Goal: Transaction & Acquisition: Purchase product/service

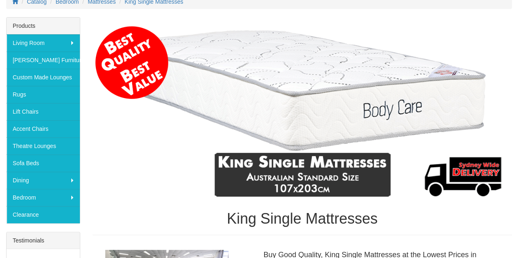
scroll to position [116, 0]
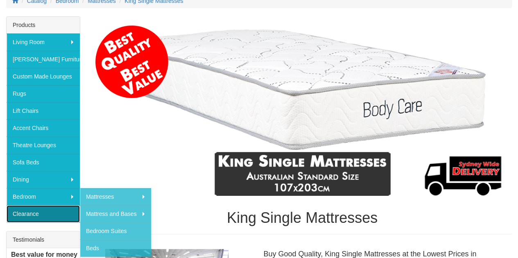
click at [43, 210] on link "Clearance" at bounding box center [43, 213] width 73 height 17
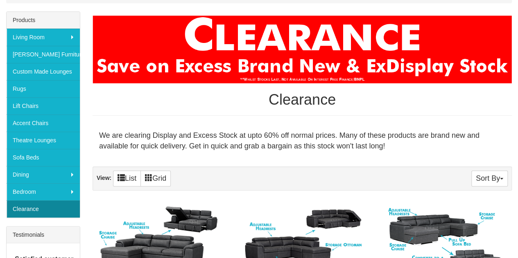
scroll to position [122, 0]
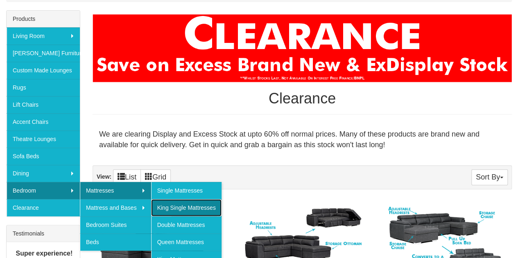
click at [180, 203] on link "King Single Mattresses" at bounding box center [186, 207] width 70 height 17
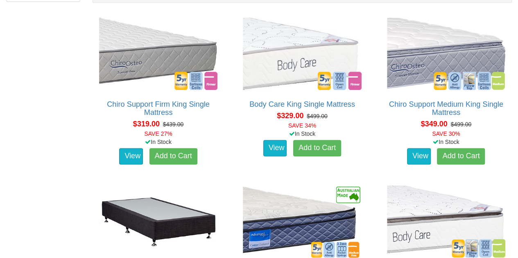
scroll to position [488, 0]
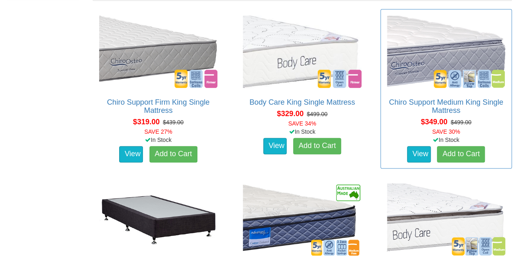
click at [395, 136] on div "In Stock" at bounding box center [445, 140] width 135 height 8
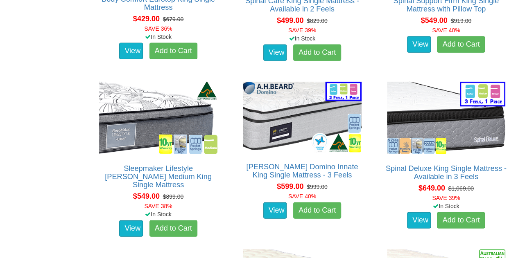
scroll to position [925, 0]
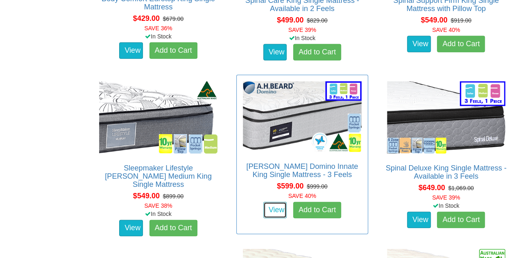
click at [272, 202] on link "View" at bounding box center [275, 210] width 24 height 16
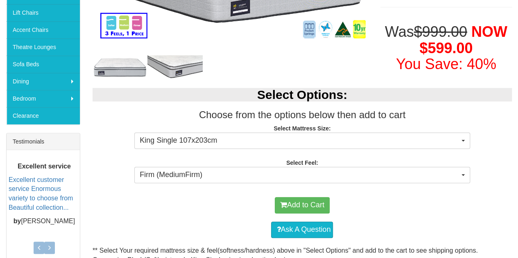
scroll to position [216, 0]
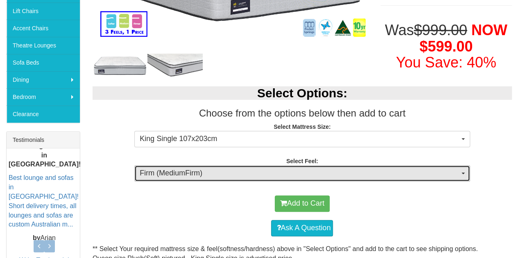
click at [280, 170] on span "Firm (MediumFirm)" at bounding box center [299, 173] width 319 height 11
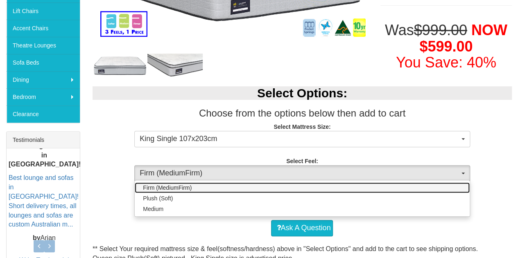
click at [270, 184] on link "Firm (MediumFirm)" at bounding box center [302, 187] width 334 height 11
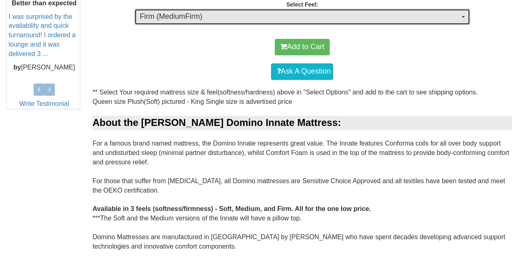
scroll to position [363, 0]
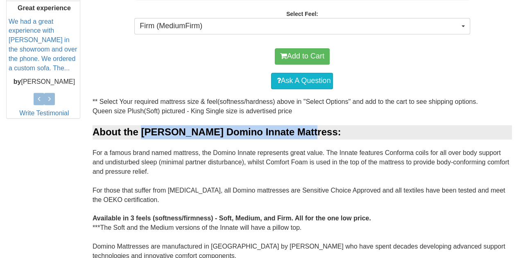
drag, startPoint x: 141, startPoint y: 131, endPoint x: 300, endPoint y: 136, distance: 159.2
click at [300, 136] on div "About the A.H Beard Domino Innate Mattress:" at bounding box center [301, 132] width 419 height 14
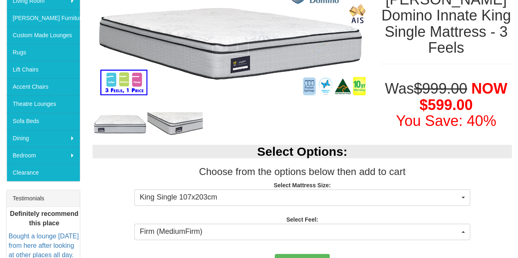
scroll to position [158, 0]
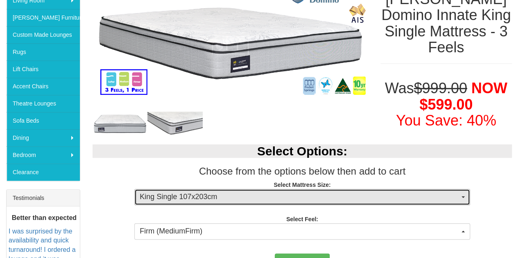
click at [398, 201] on span "King Single 107x203cm" at bounding box center [299, 197] width 319 height 11
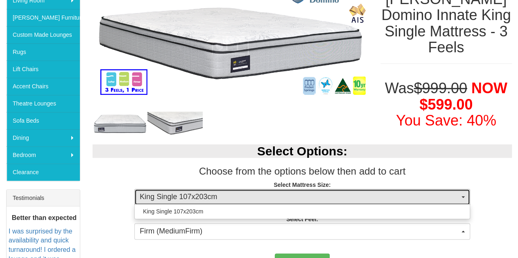
click at [393, 201] on span "King Single 107x203cm" at bounding box center [299, 197] width 319 height 11
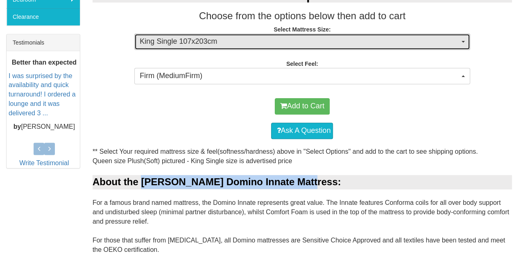
scroll to position [306, 0]
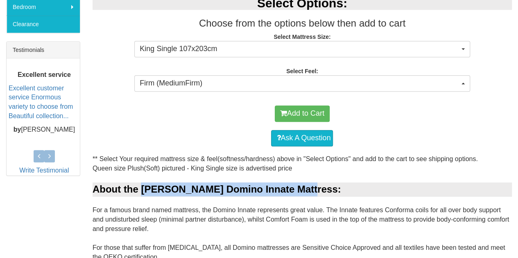
click at [293, 191] on div "About the A.H Beard Domino Innate Mattress:" at bounding box center [301, 189] width 419 height 14
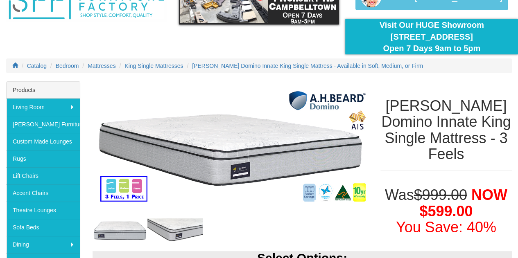
scroll to position [52, 0]
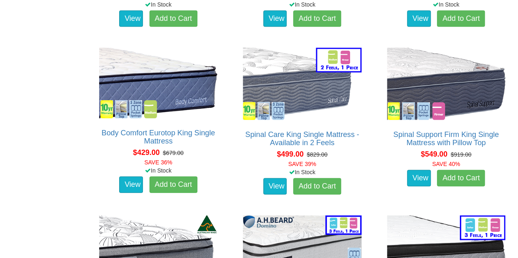
scroll to position [792, 0]
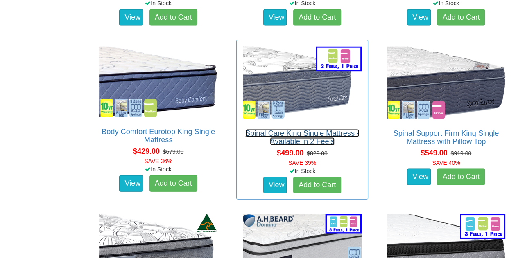
click at [260, 130] on link "Spinal Care King Single Mattress - Available in 2 Feels" at bounding box center [302, 137] width 114 height 16
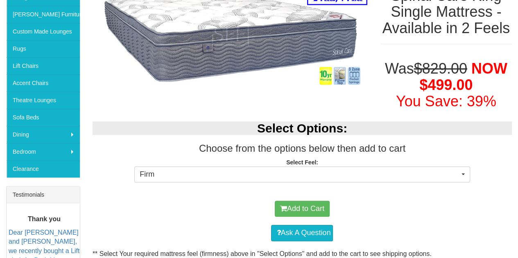
scroll to position [160, 0]
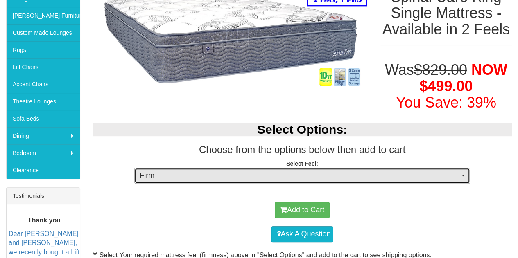
click at [207, 168] on button "Firm" at bounding box center [301, 176] width 335 height 16
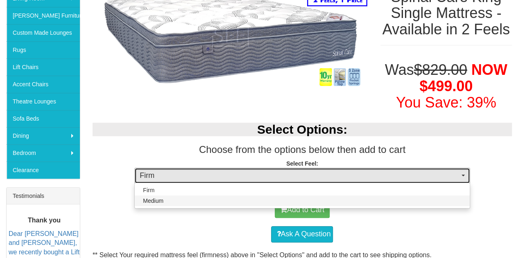
drag, startPoint x: 207, startPoint y: 167, endPoint x: 194, endPoint y: 203, distance: 38.7
click at [194, 182] on div "Firm Firm Medium Firm Medium" at bounding box center [301, 175] width 335 height 14
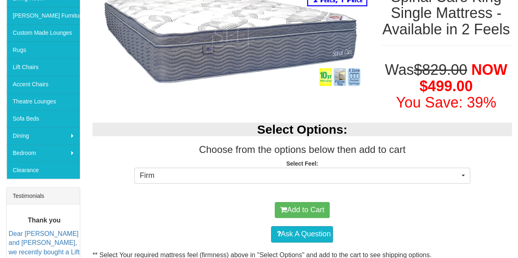
click at [194, 203] on div "Add to Cart" at bounding box center [302, 210] width 411 height 25
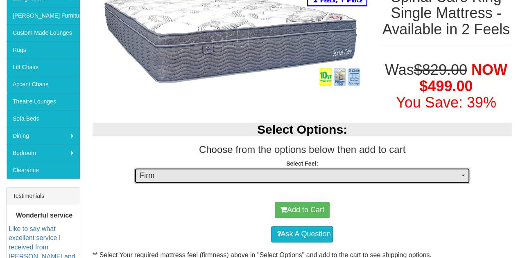
click at [218, 171] on span "Firm" at bounding box center [299, 176] width 319 height 11
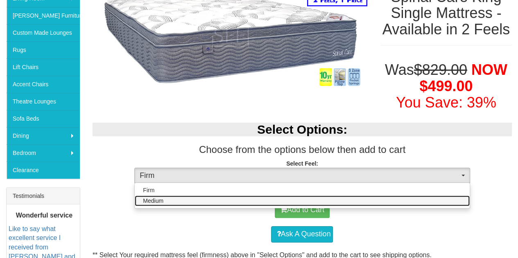
click at [199, 200] on link "Medium" at bounding box center [302, 201] width 334 height 11
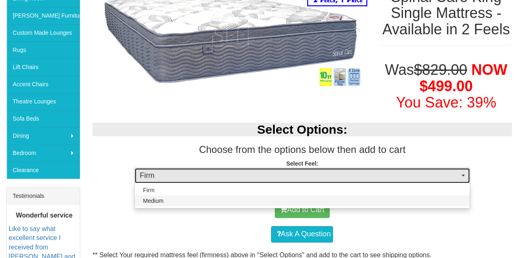
select select "1380"
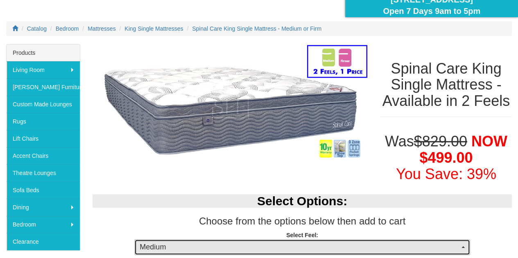
scroll to position [81, 0]
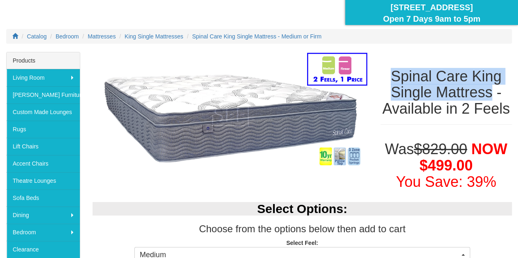
drag, startPoint x: 392, startPoint y: 75, endPoint x: 491, endPoint y: 86, distance: 99.3
click at [491, 86] on h1 "Spinal Care King Single Mattress - Available in 2 Feels" at bounding box center [445, 92] width 131 height 49
copy h1 "Spinal Care King Single Mattress"
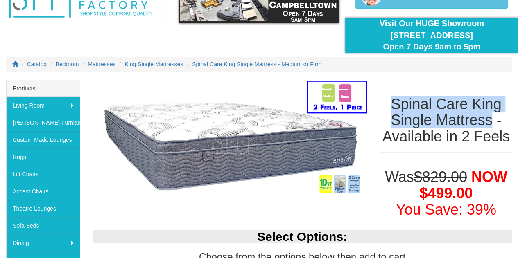
scroll to position [11, 0]
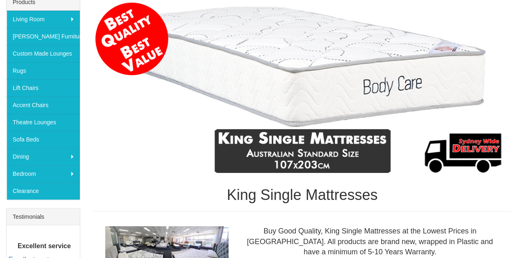
scroll to position [141, 0]
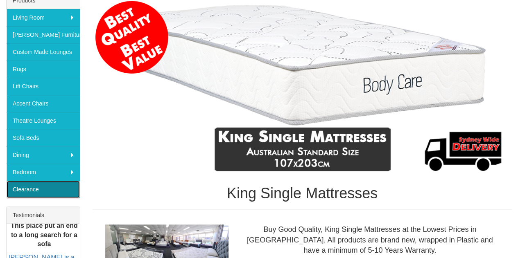
click at [50, 189] on link "Clearance" at bounding box center [43, 189] width 73 height 17
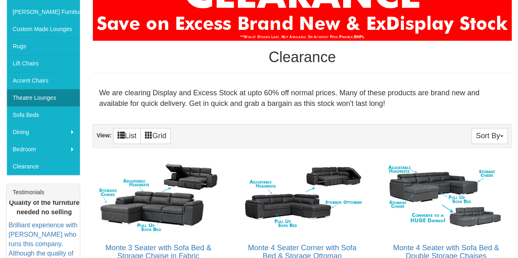
scroll to position [177, 0]
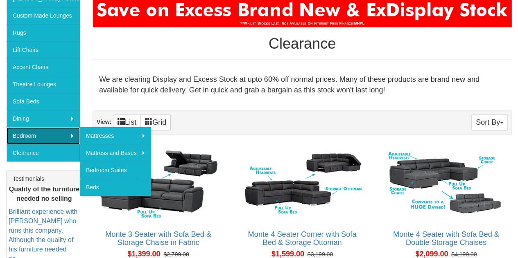
click at [52, 135] on link "Bedroom" at bounding box center [43, 135] width 73 height 17
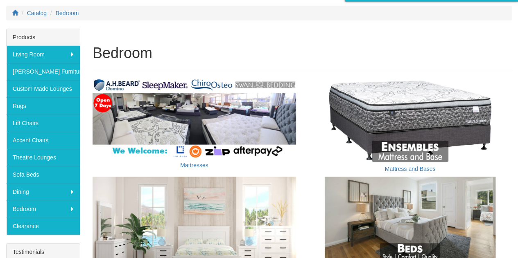
scroll to position [102, 0]
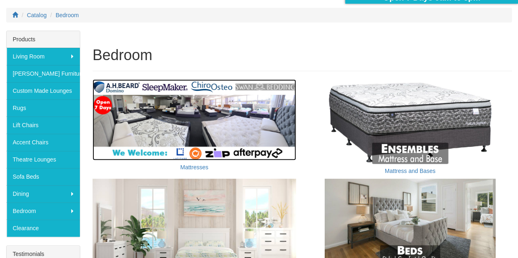
click at [165, 108] on img at bounding box center [193, 119] width 203 height 81
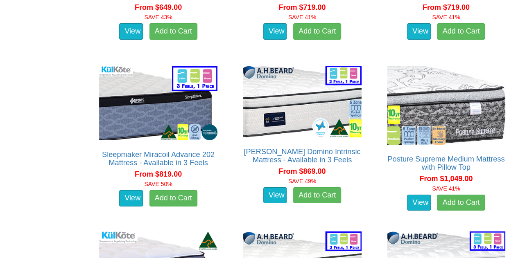
scroll to position [1418, 0]
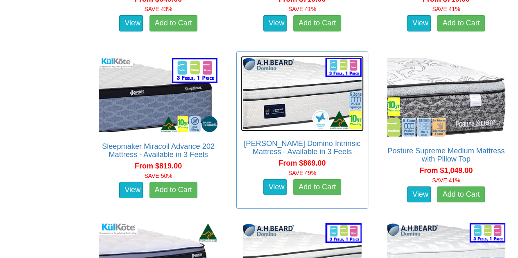
click at [278, 114] on img at bounding box center [302, 93] width 122 height 75
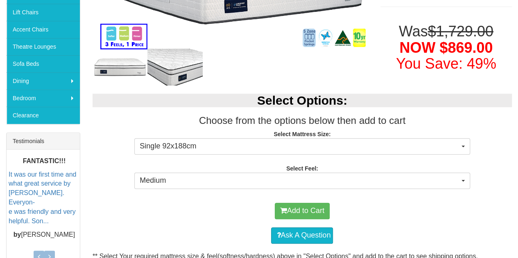
scroll to position [215, 0]
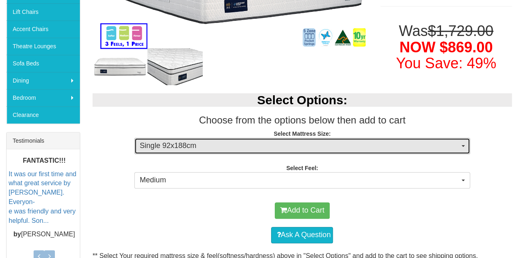
click at [266, 145] on span "Single 92x188cm" at bounding box center [299, 146] width 319 height 11
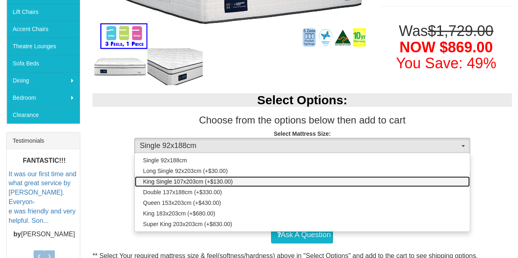
click at [241, 179] on link "King Single 107x203cm (+$130.00)" at bounding box center [302, 181] width 334 height 11
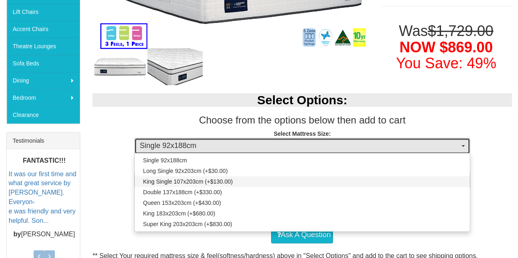
select select "1874"
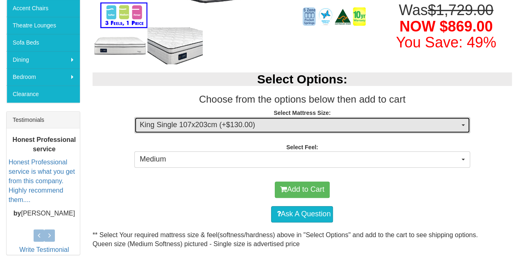
scroll to position [239, 0]
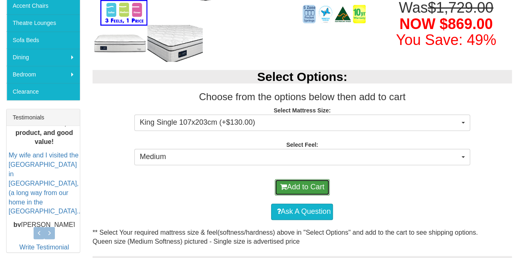
click at [310, 189] on button "Add to Cart" at bounding box center [302, 187] width 55 height 16
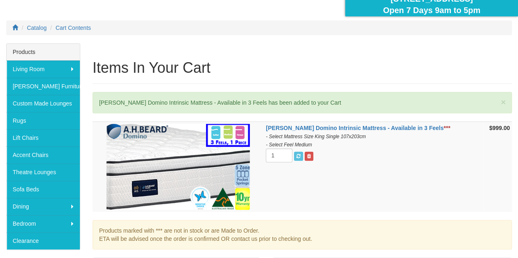
scroll to position [90, 0]
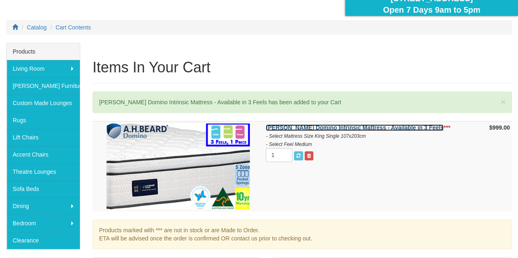
click at [279, 129] on strong "[PERSON_NAME] Domino Intrinsic Mattress - Available in 3 Feels" at bounding box center [355, 127] width 178 height 7
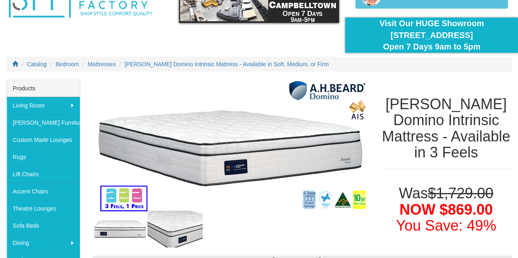
scroll to position [54, 0]
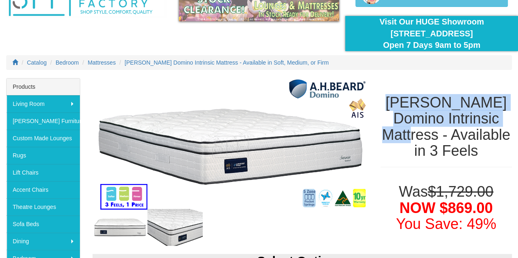
drag, startPoint x: 387, startPoint y: 102, endPoint x: 494, endPoint y: 115, distance: 108.4
click at [494, 115] on h1 "[PERSON_NAME] Domino Intrinsic Mattress - Available in 3 Feels" at bounding box center [445, 127] width 131 height 65
